Goal: Task Accomplishment & Management: Complete application form

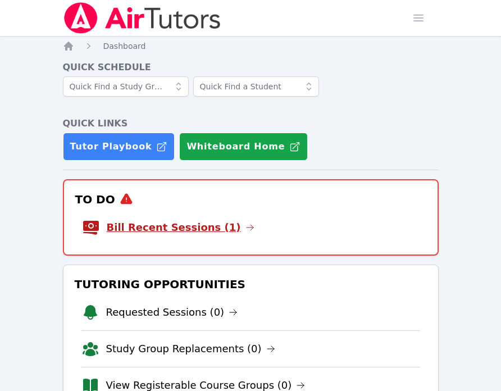
click at [191, 226] on link "Bill Recent Sessions (1)" at bounding box center [181, 227] width 148 height 16
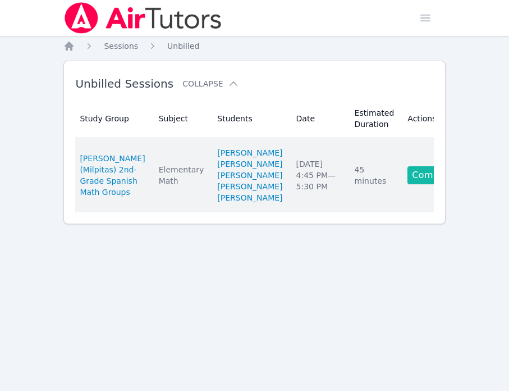
click at [407, 184] on link "Complete" at bounding box center [434, 175] width 54 height 18
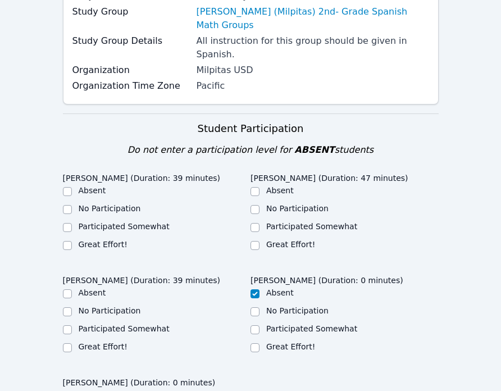
scroll to position [244, 0]
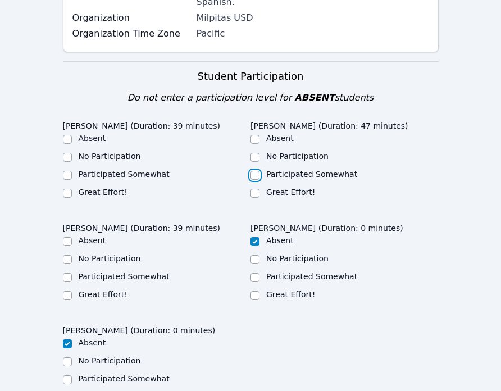
click at [253, 171] on input "Participated Somewhat" at bounding box center [254, 175] width 9 height 9
checkbox input "true"
click at [67, 171] on input "Participated Somewhat" at bounding box center [67, 175] width 9 height 9
checkbox input "true"
click at [66, 291] on input "Great Effort!" at bounding box center [67, 295] width 9 height 9
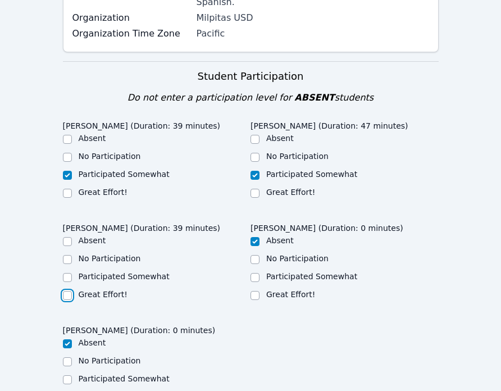
checkbox input "true"
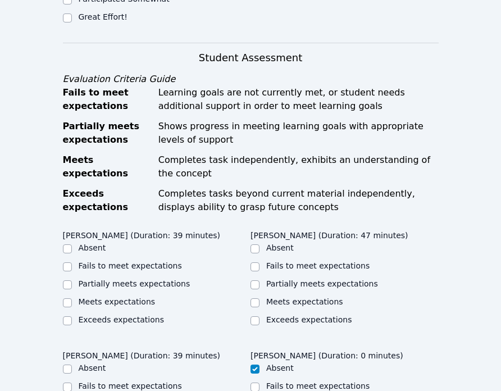
scroll to position [625, 0]
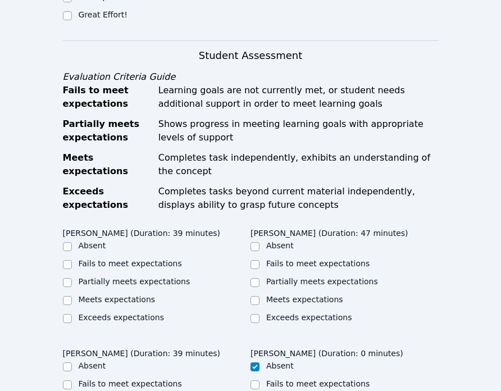
click at [82, 277] on label "Partially meets expectations" at bounding box center [135, 281] width 112 height 9
click at [72, 278] on input "Partially meets expectations" at bounding box center [67, 282] width 9 height 9
checkbox input "true"
click at [255, 296] on input "Meets expectations" at bounding box center [254, 300] width 9 height 9
checkbox input "true"
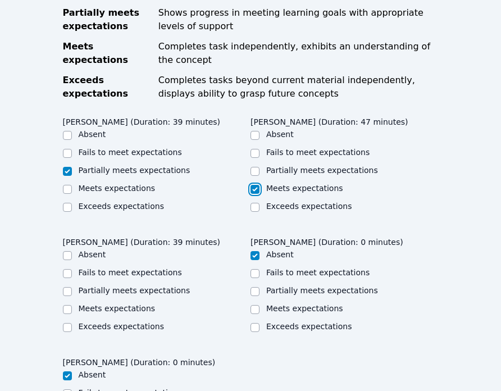
scroll to position [742, 0]
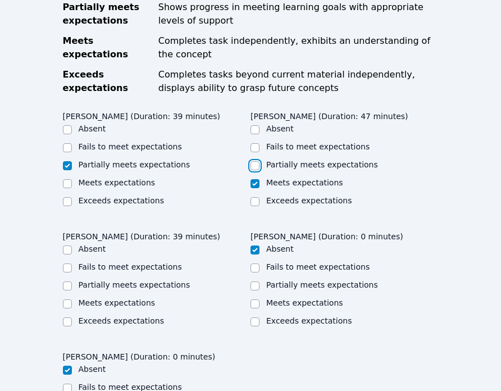
click at [256, 161] on input "Partially meets expectations" at bounding box center [254, 165] width 9 height 9
checkbox input "true"
checkbox input "false"
click at [65, 299] on input "Meets expectations" at bounding box center [67, 303] width 9 height 9
checkbox input "true"
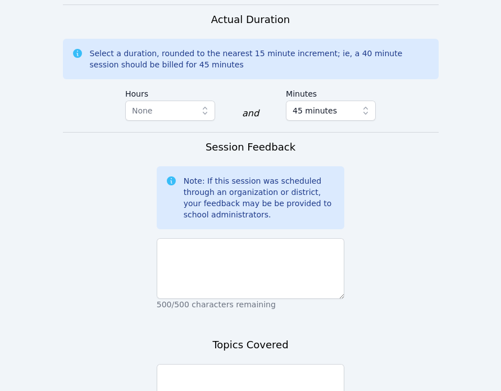
scroll to position [1278, 0]
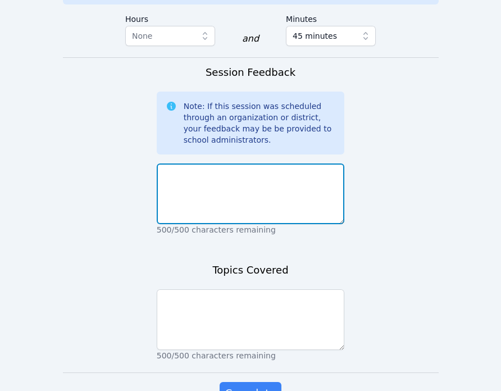
click at [225, 163] on textarea at bounding box center [251, 193] width 188 height 61
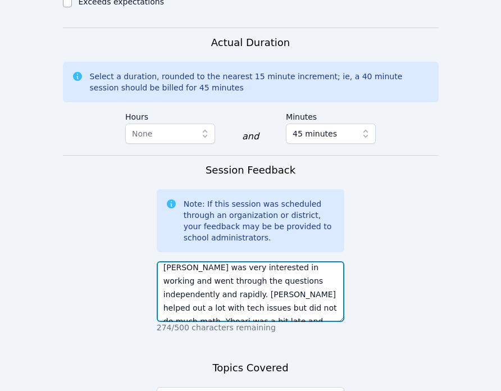
scroll to position [27, 0]
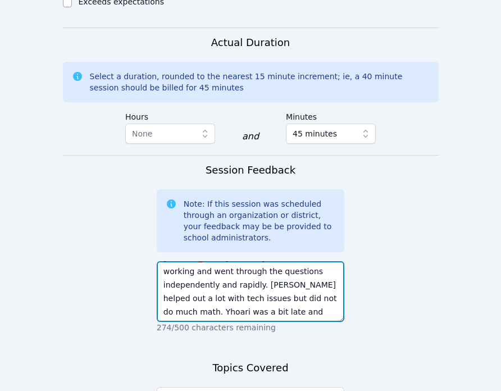
drag, startPoint x: 328, startPoint y: 271, endPoint x: 320, endPoint y: 290, distance: 20.1
click at [320, 291] on div "They worked in Spanish today. Briella was very interested in working and went t…" at bounding box center [251, 294] width 188 height 76
click at [256, 274] on textarea "They worked in Spanish today. Briella was very interested in working and went t…" at bounding box center [251, 291] width 188 height 61
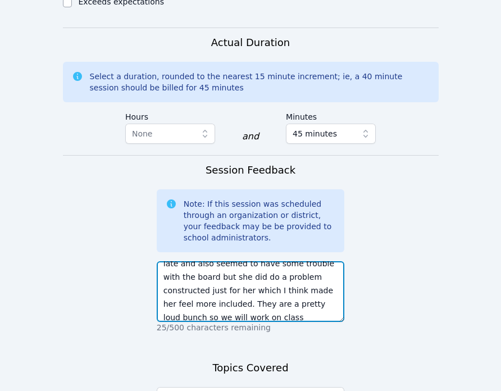
scroll to position [102, 0]
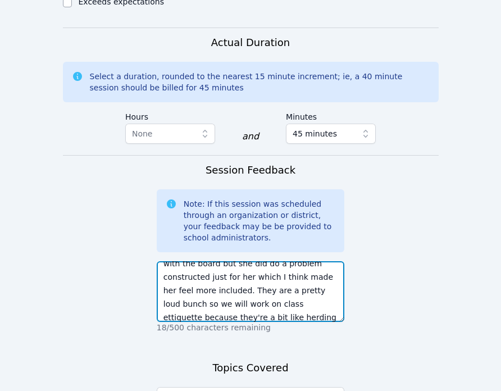
click at [230, 265] on textarea "They worked in Spanish today. Briella was very interested in working and went t…" at bounding box center [251, 291] width 188 height 61
click at [206, 277] on textarea "They worked in Spanish today. Briella was very interested in working and went t…" at bounding box center [251, 291] width 188 height 61
drag, startPoint x: 223, startPoint y: 268, endPoint x: 196, endPoint y: 268, distance: 26.9
click at [196, 268] on textarea "They worked in Spanish today. Briella was very interested in working and went t…" at bounding box center [251, 291] width 188 height 61
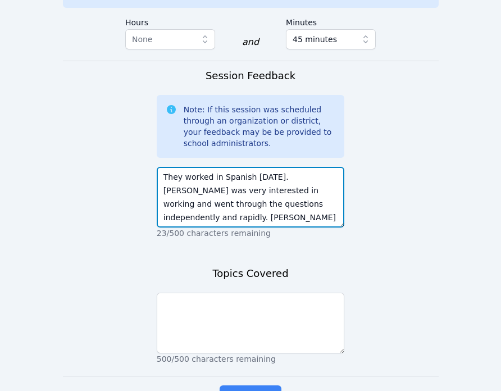
scroll to position [1251, 0]
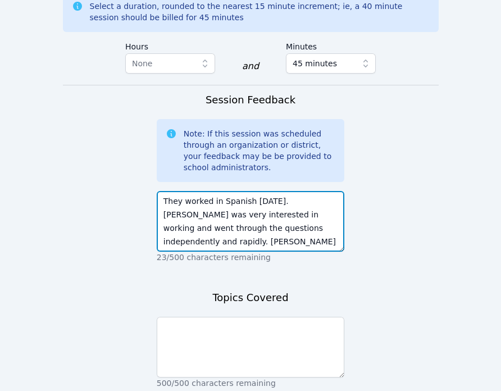
click at [307, 191] on textarea "They worked in Spanish today. Briella was very interested in working and went t…" at bounding box center [251, 221] width 188 height 61
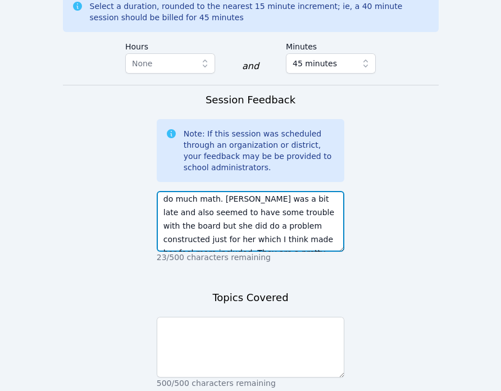
scroll to position [108, 0]
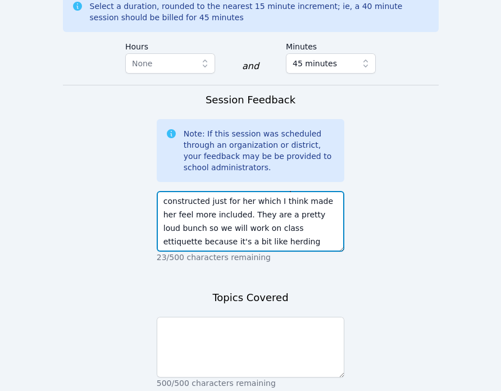
click at [243, 203] on textarea "They worked in Spanish today. Briella was very interested in working and went t…" at bounding box center [251, 221] width 188 height 61
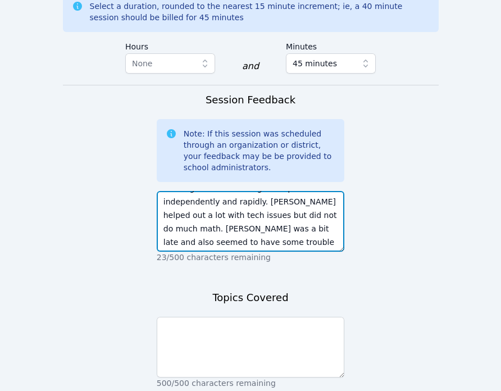
scroll to position [0, 0]
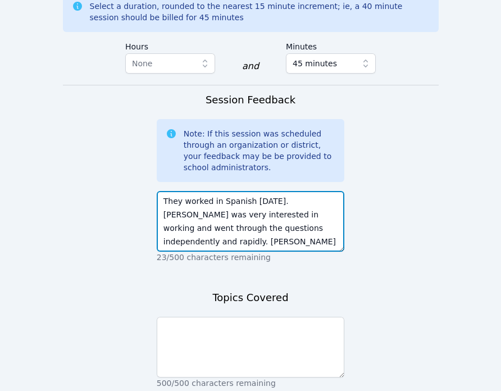
click at [300, 191] on textarea "They worked in Spanish today. Briella was very interested in working and went t…" at bounding box center [251, 221] width 188 height 61
click at [306, 191] on textarea "They worked in Spanish today. Briella was very interested in working and went t…" at bounding box center [251, 221] width 188 height 61
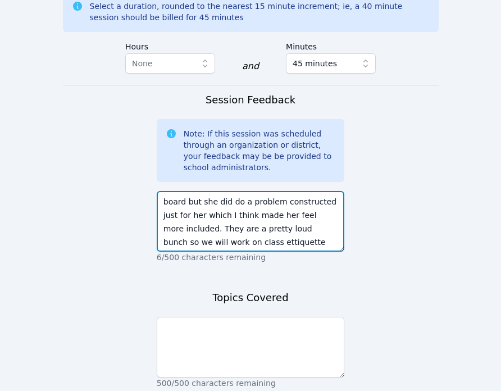
scroll to position [108, 0]
click at [260, 198] on textarea "They worked in Spanish today. Briella was very interested in working and went t…" at bounding box center [251, 221] width 188 height 61
type textarea "They worked in Spanish today. Briella was very interested in working and went t…"
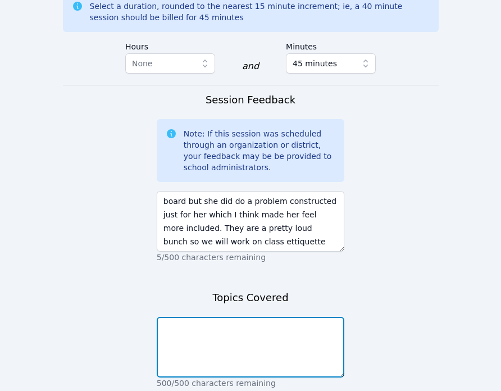
click at [186, 316] on textarea at bounding box center [251, 346] width 188 height 61
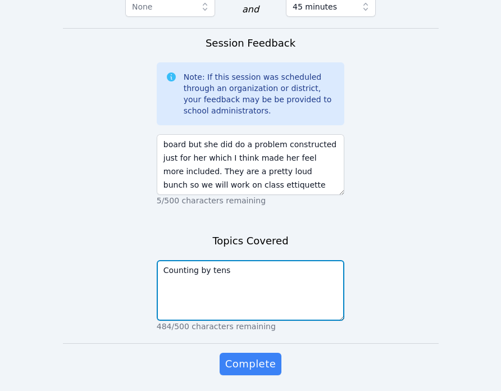
type textarea "Counting by tens"
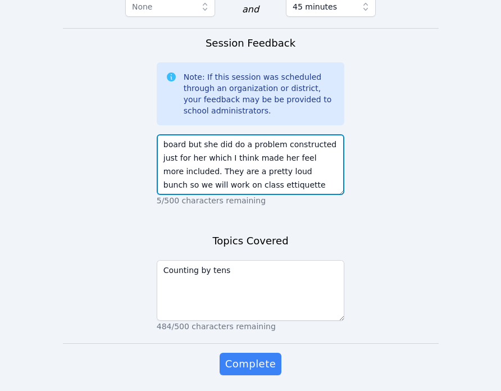
click at [251, 146] on textarea "They worked in Spanish today. Briella was very interested in working and went t…" at bounding box center [251, 164] width 188 height 61
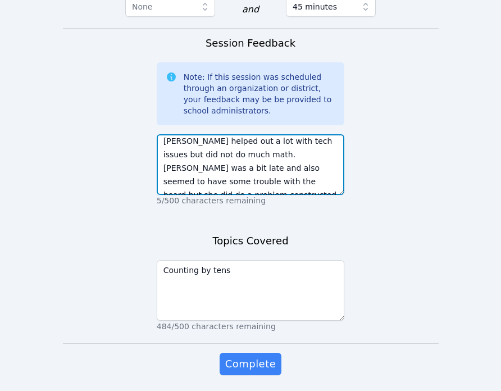
scroll to position [108, 0]
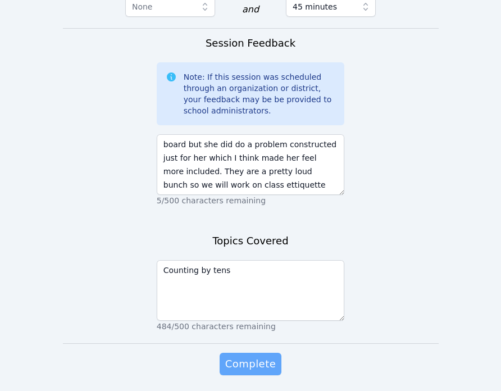
click at [256, 356] on span "Complete" at bounding box center [250, 364] width 51 height 16
